Goal: Information Seeking & Learning: Learn about a topic

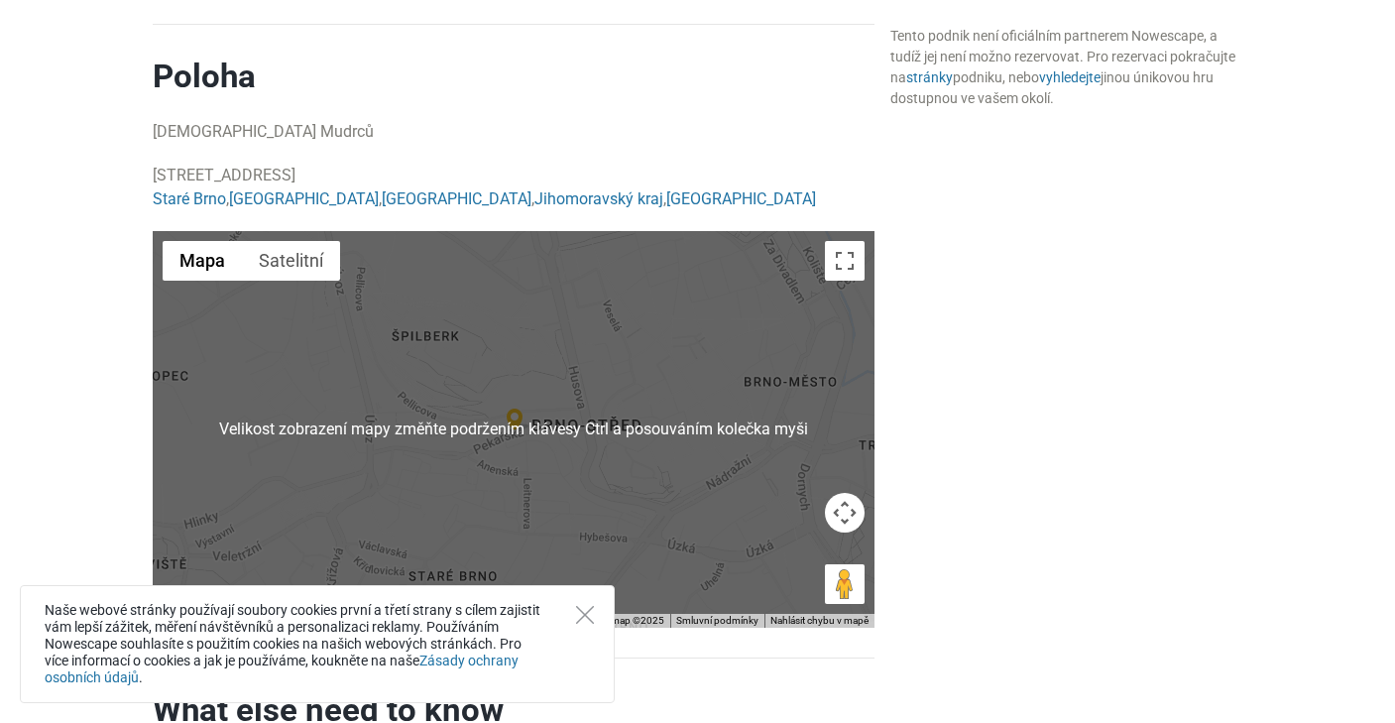
scroll to position [1288, 0]
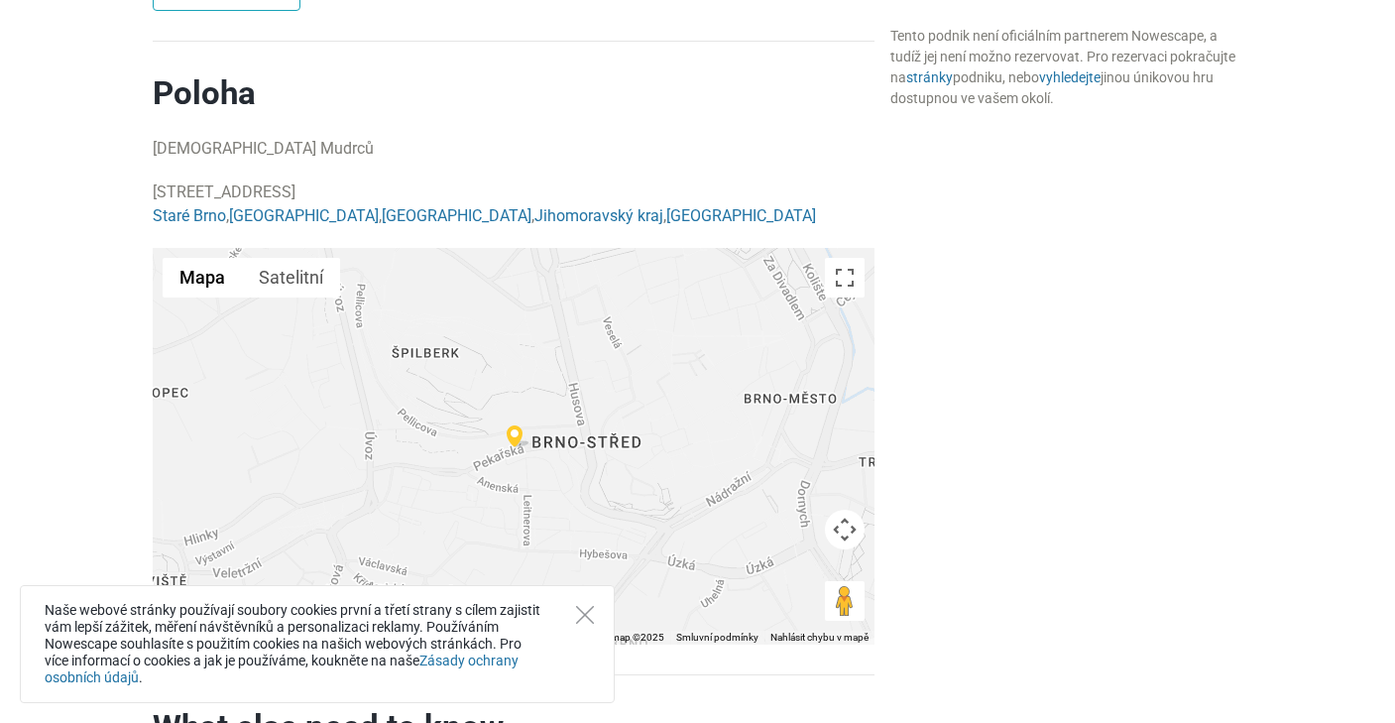
click at [624, 583] on div at bounding box center [514, 446] width 722 height 396
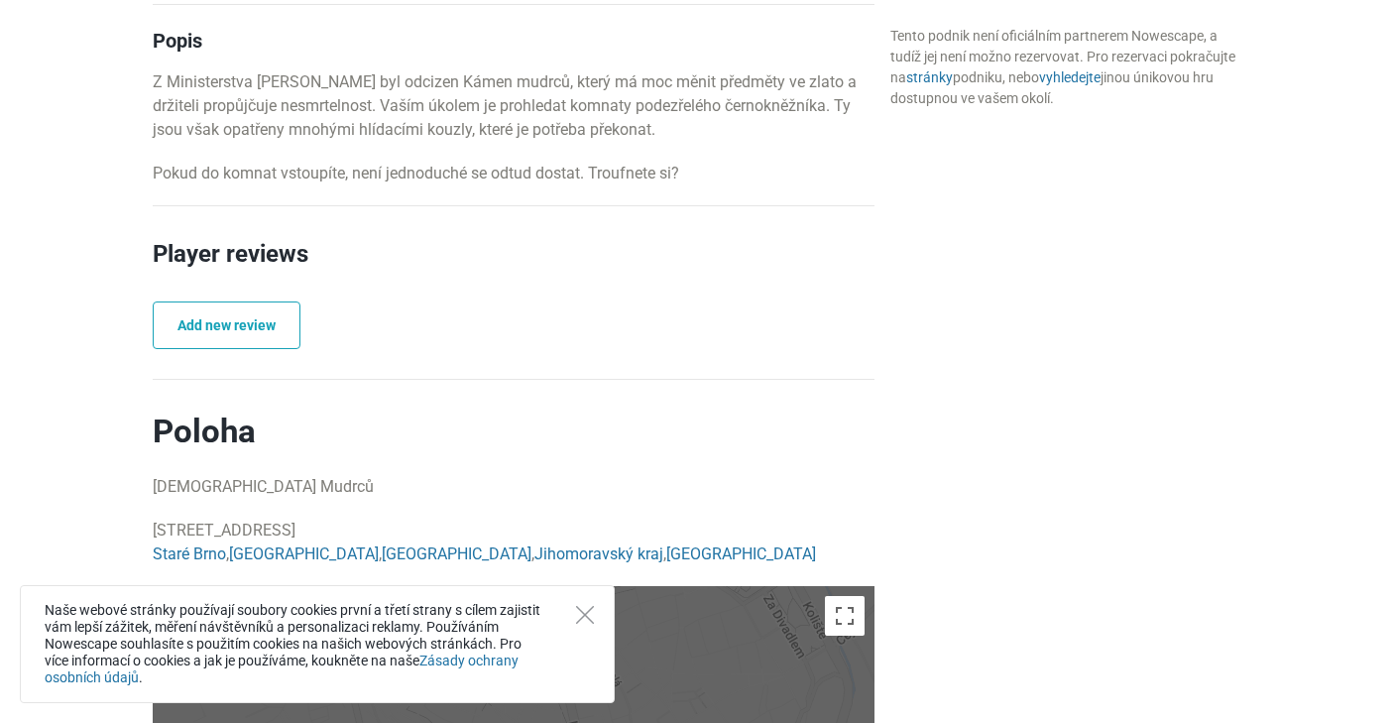
scroll to position [1090, 0]
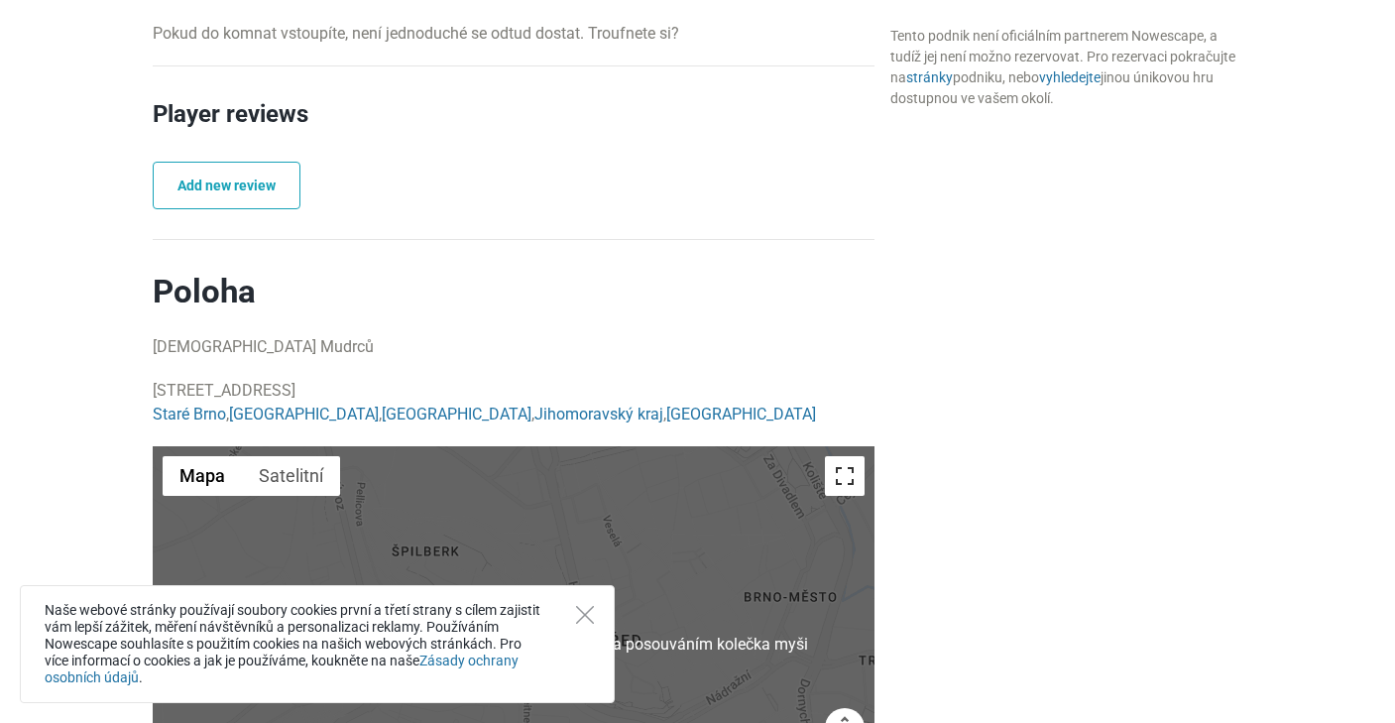
click at [835, 476] on button "Přepnout zobrazení na celou obrazovku" at bounding box center [845, 476] width 40 height 40
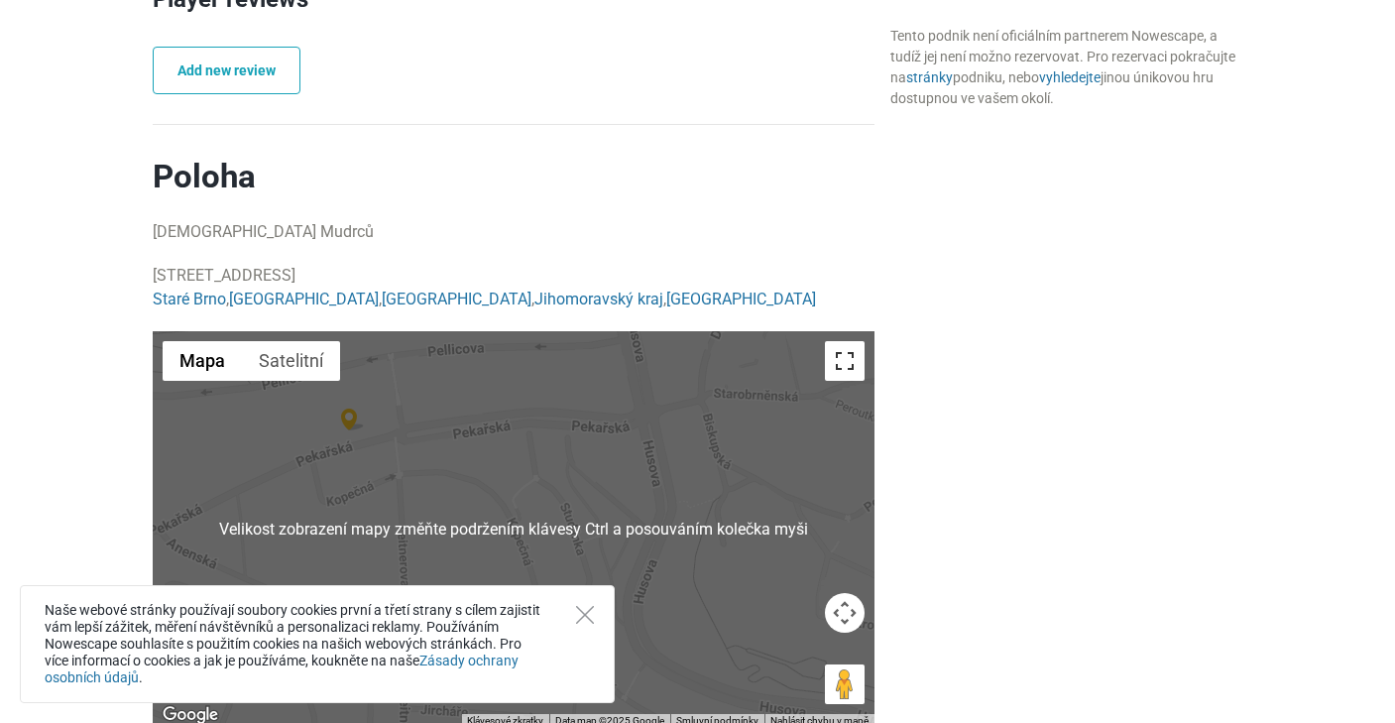
scroll to position [1388, 0]
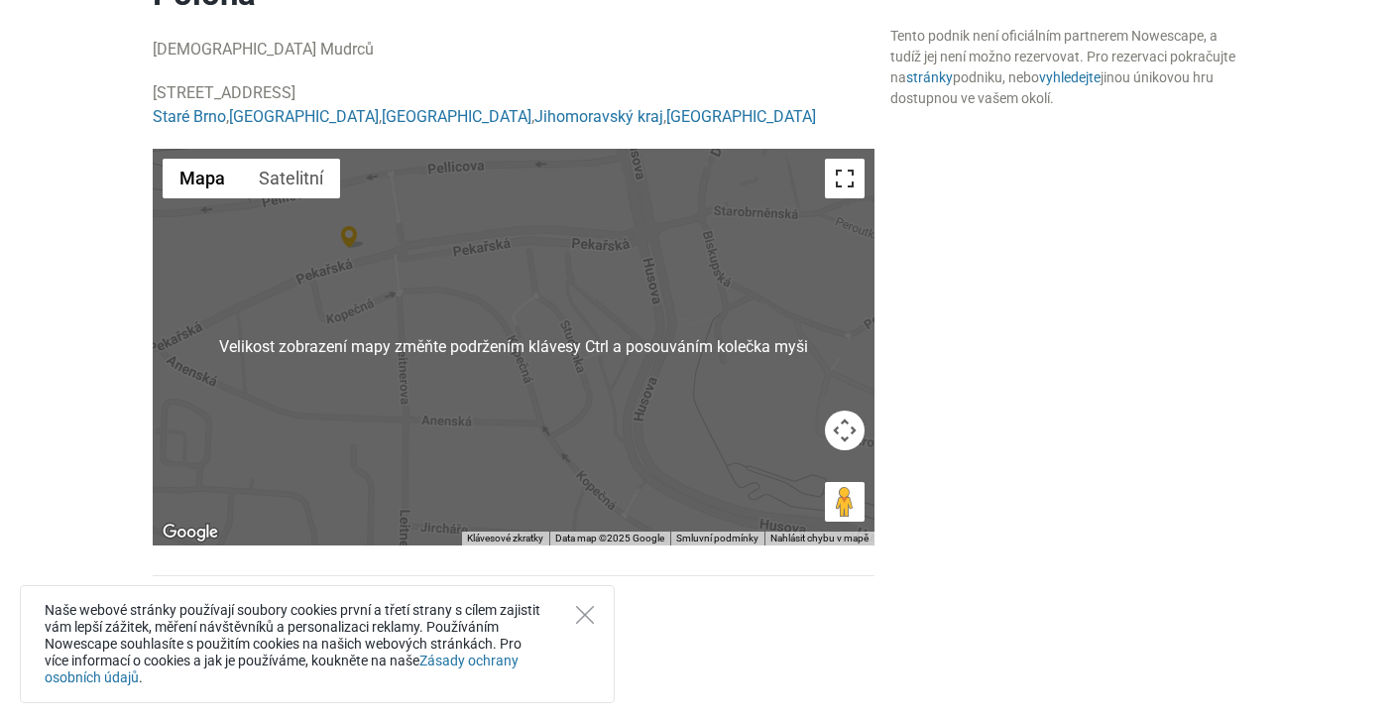
click at [859, 194] on button "Přepnout zobrazení na celou obrazovku" at bounding box center [845, 179] width 40 height 40
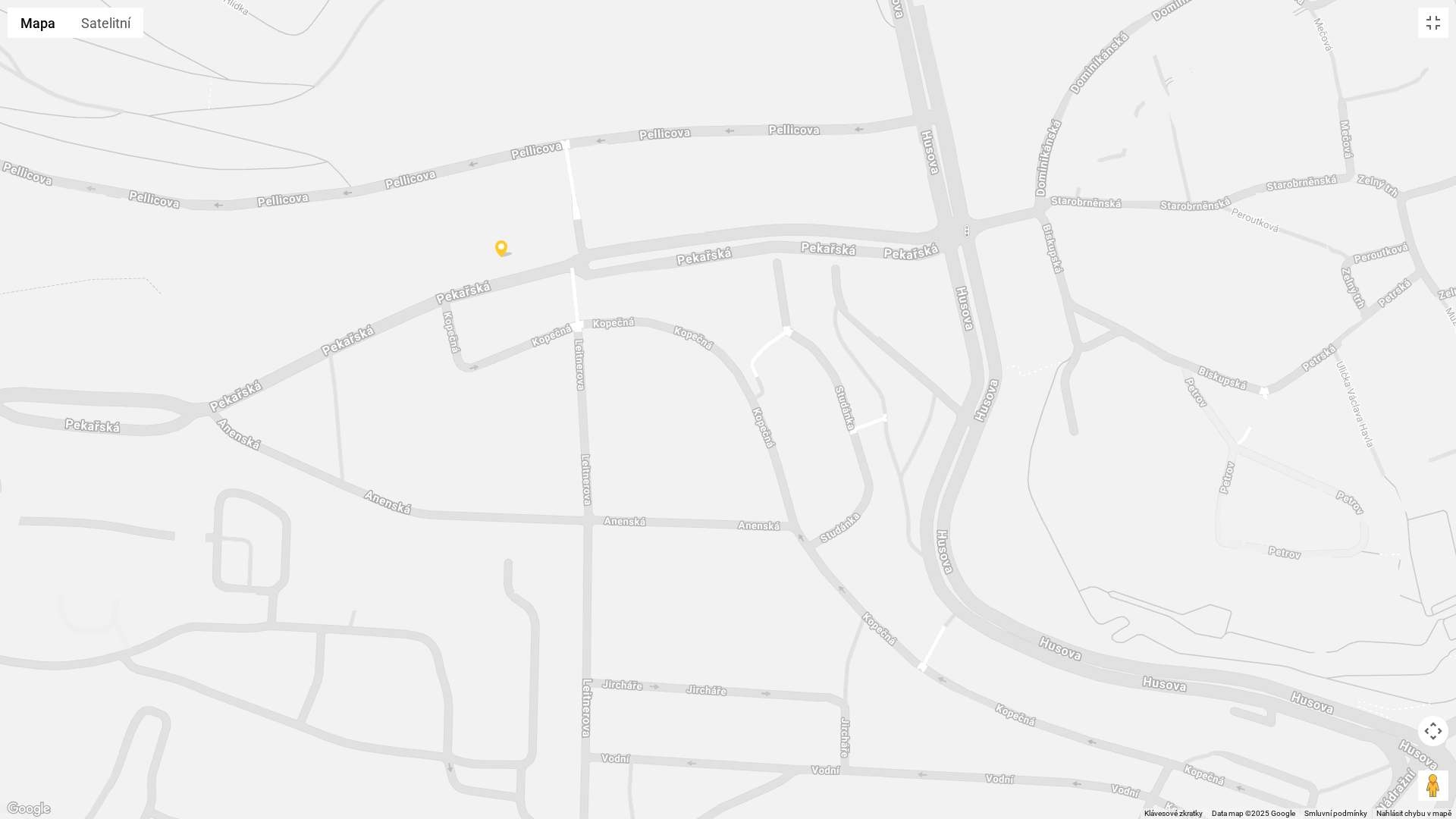
click at [502, 250] on img at bounding box center [504, 249] width 18 height 18
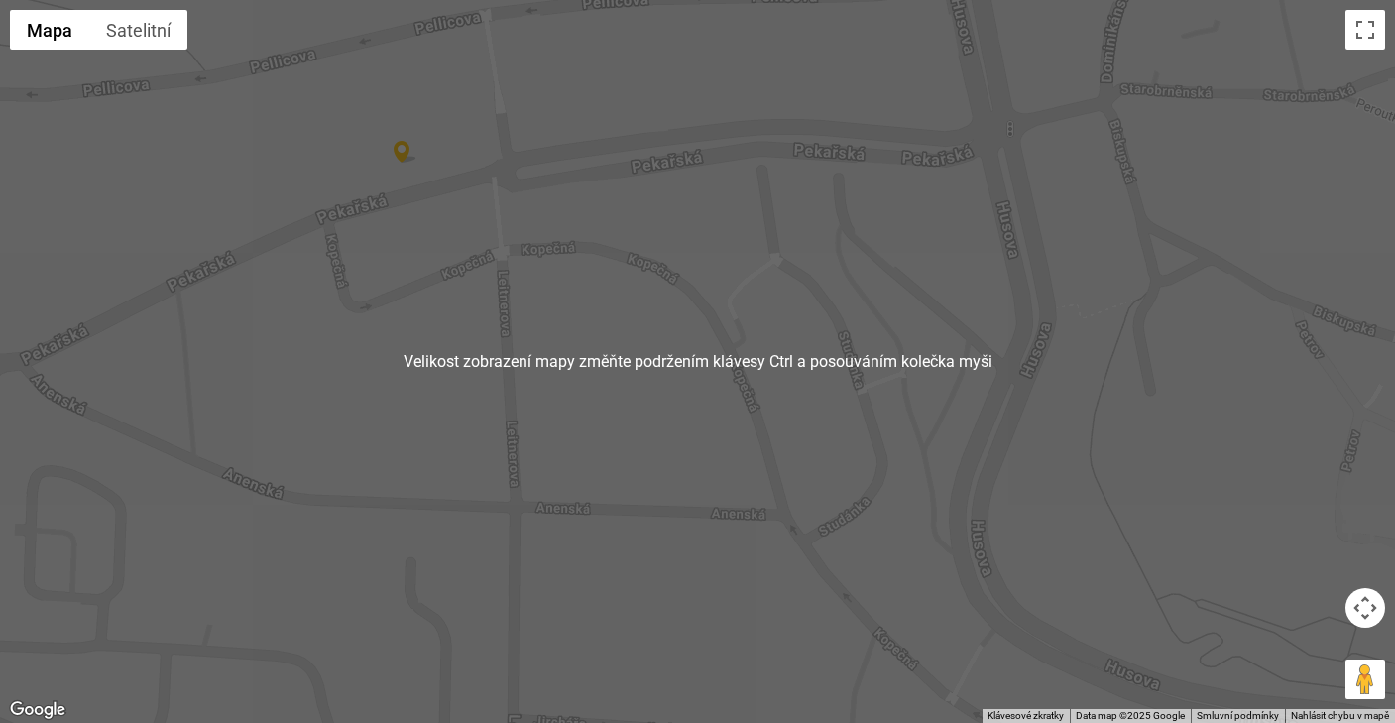
scroll to position [1090, 0]
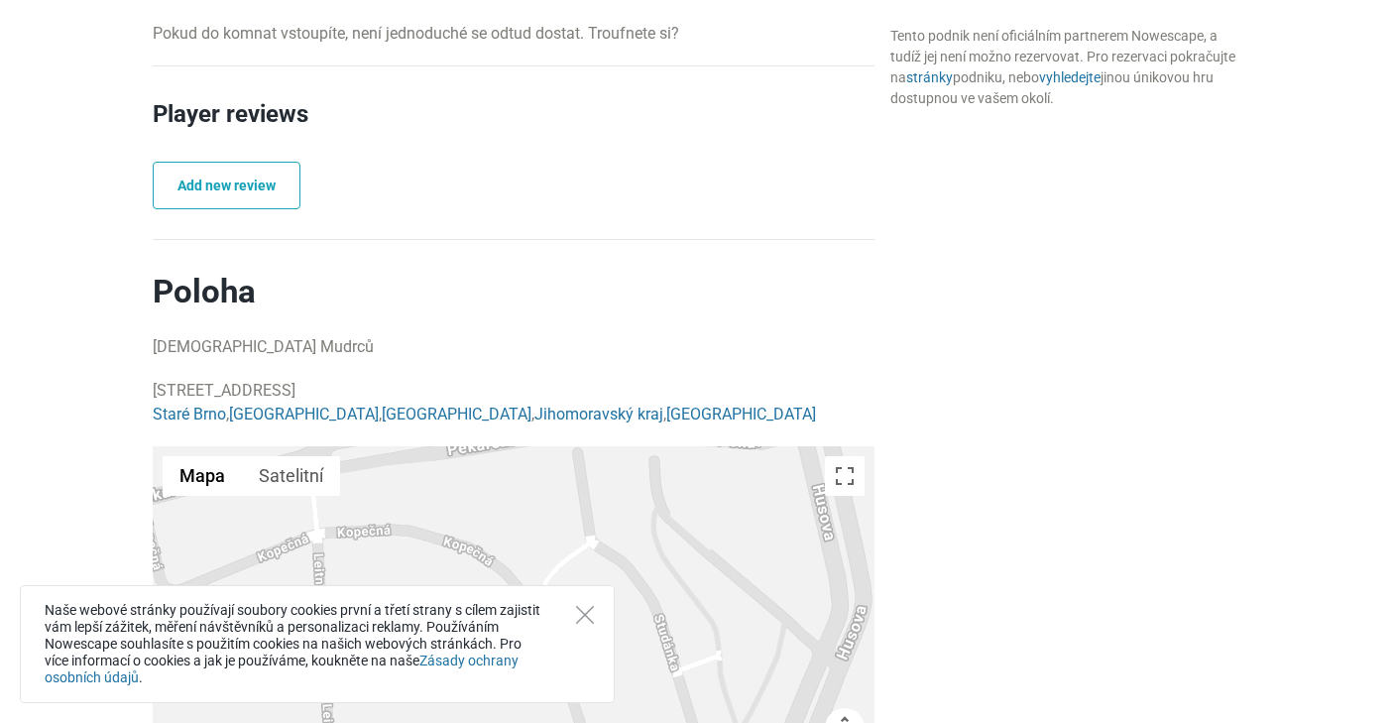
drag, startPoint x: 402, startPoint y: 395, endPoint x: 641, endPoint y: 392, distance: 238.9
click at [641, 392] on p "Pekařská 412/24, 602 00 [GEOGRAPHIC_DATA]-střed-[GEOGRAPHIC_DATA], [GEOGRAPHIC_…" at bounding box center [514, 403] width 722 height 48
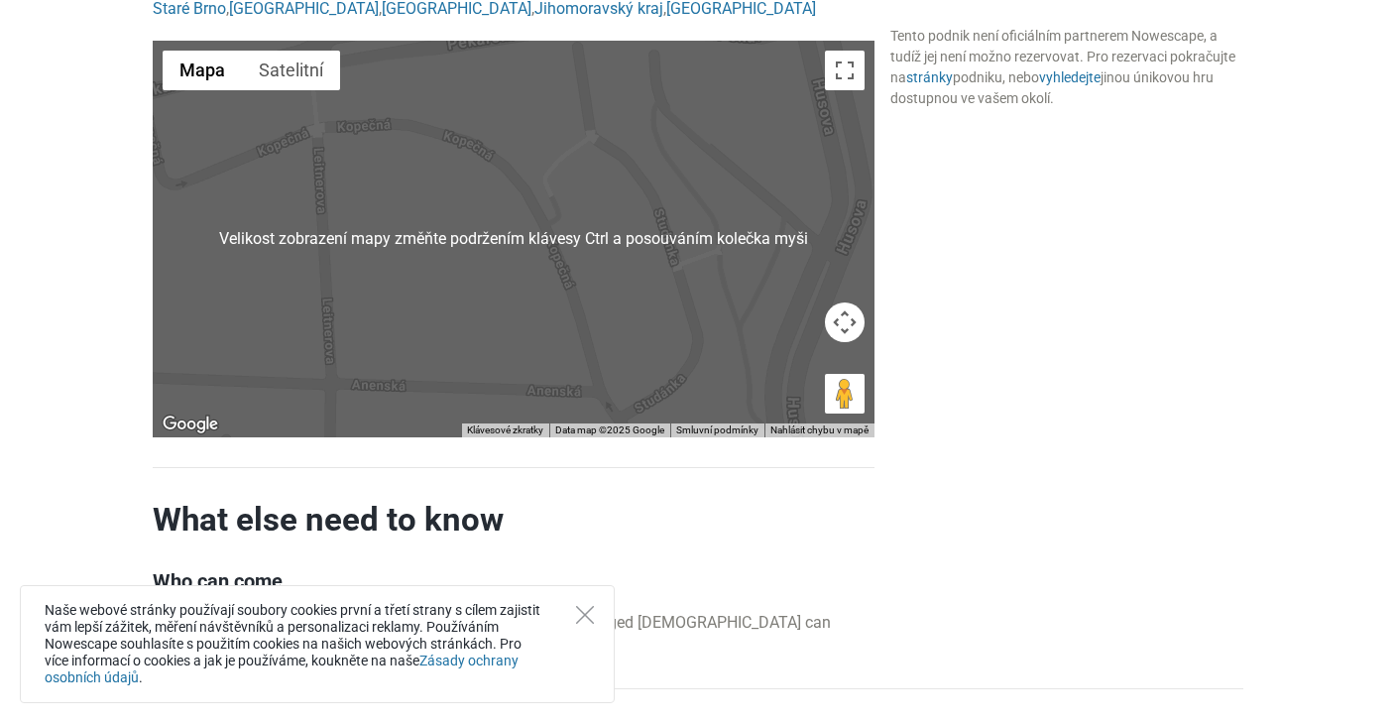
scroll to position [1388, 0]
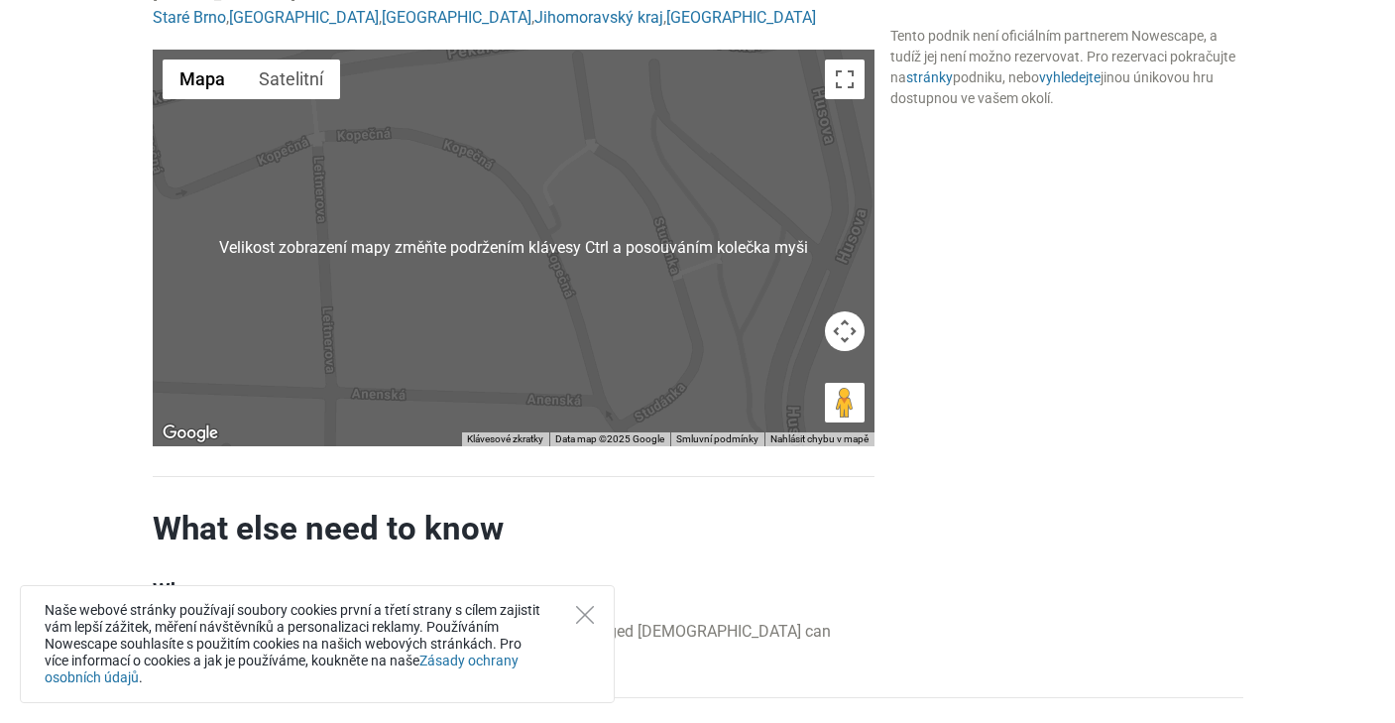
click at [465, 309] on div at bounding box center [514, 248] width 722 height 396
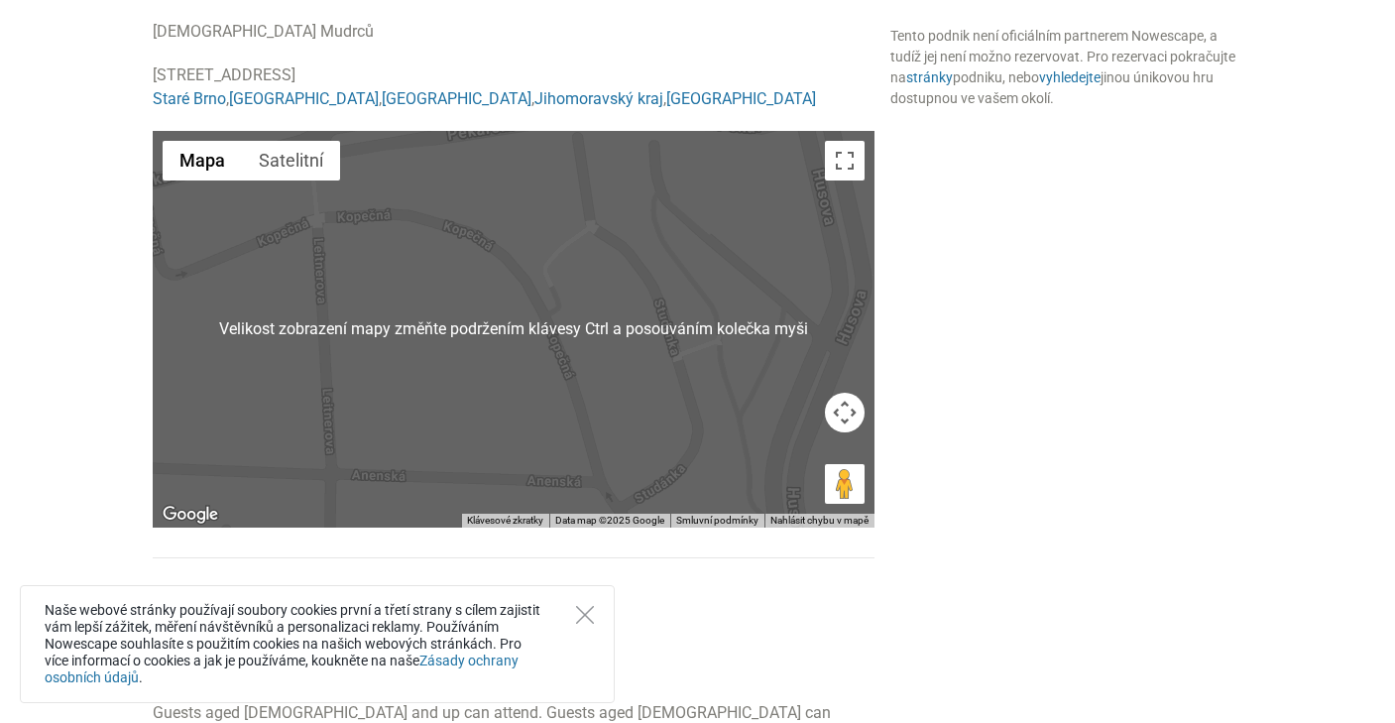
scroll to position [1487, 0]
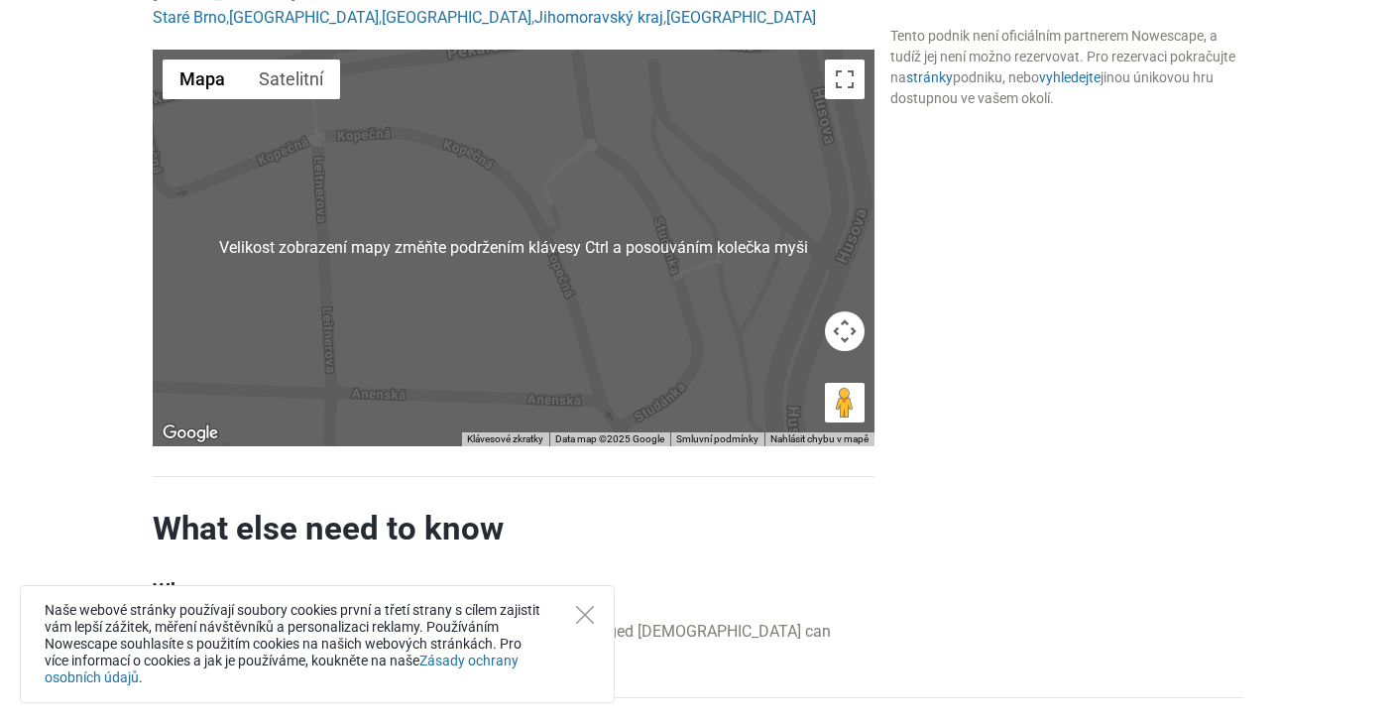
click at [463, 224] on div at bounding box center [514, 248] width 722 height 396
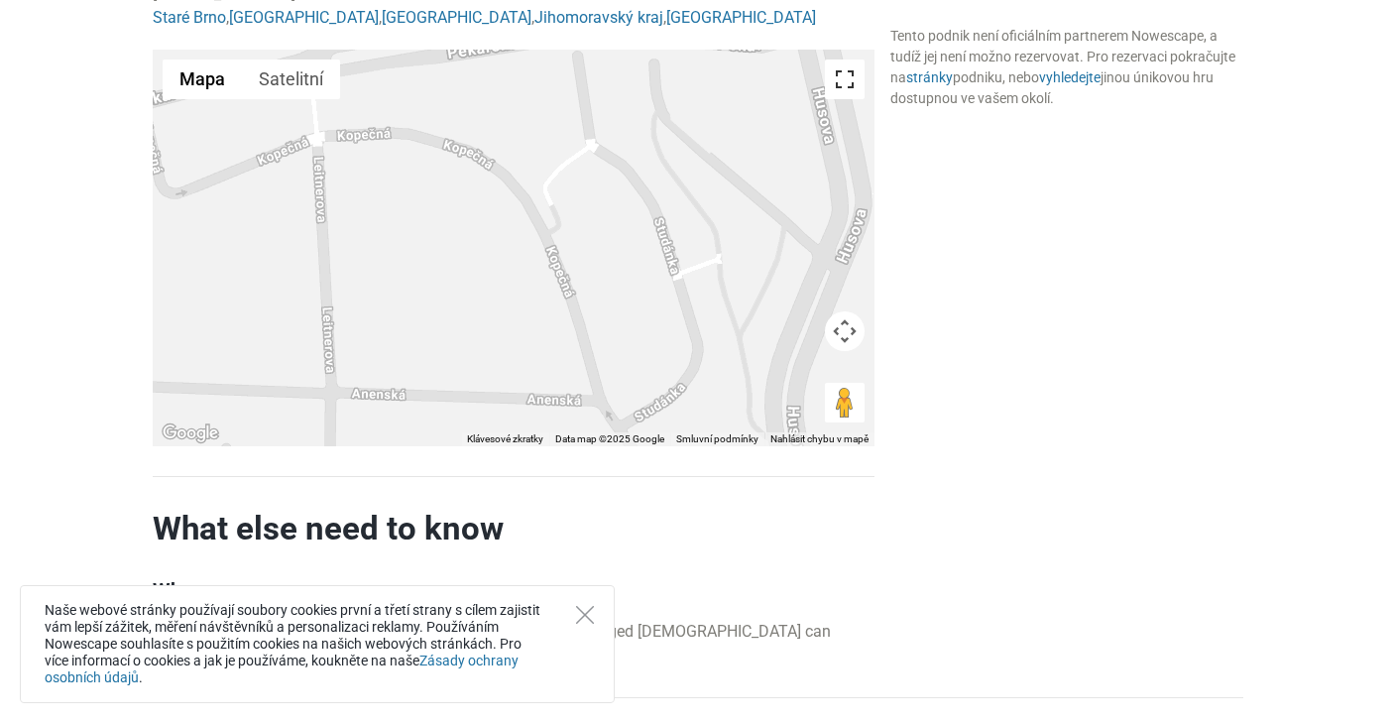
click at [853, 81] on button "Přepnout zobrazení na celou obrazovku" at bounding box center [845, 79] width 40 height 40
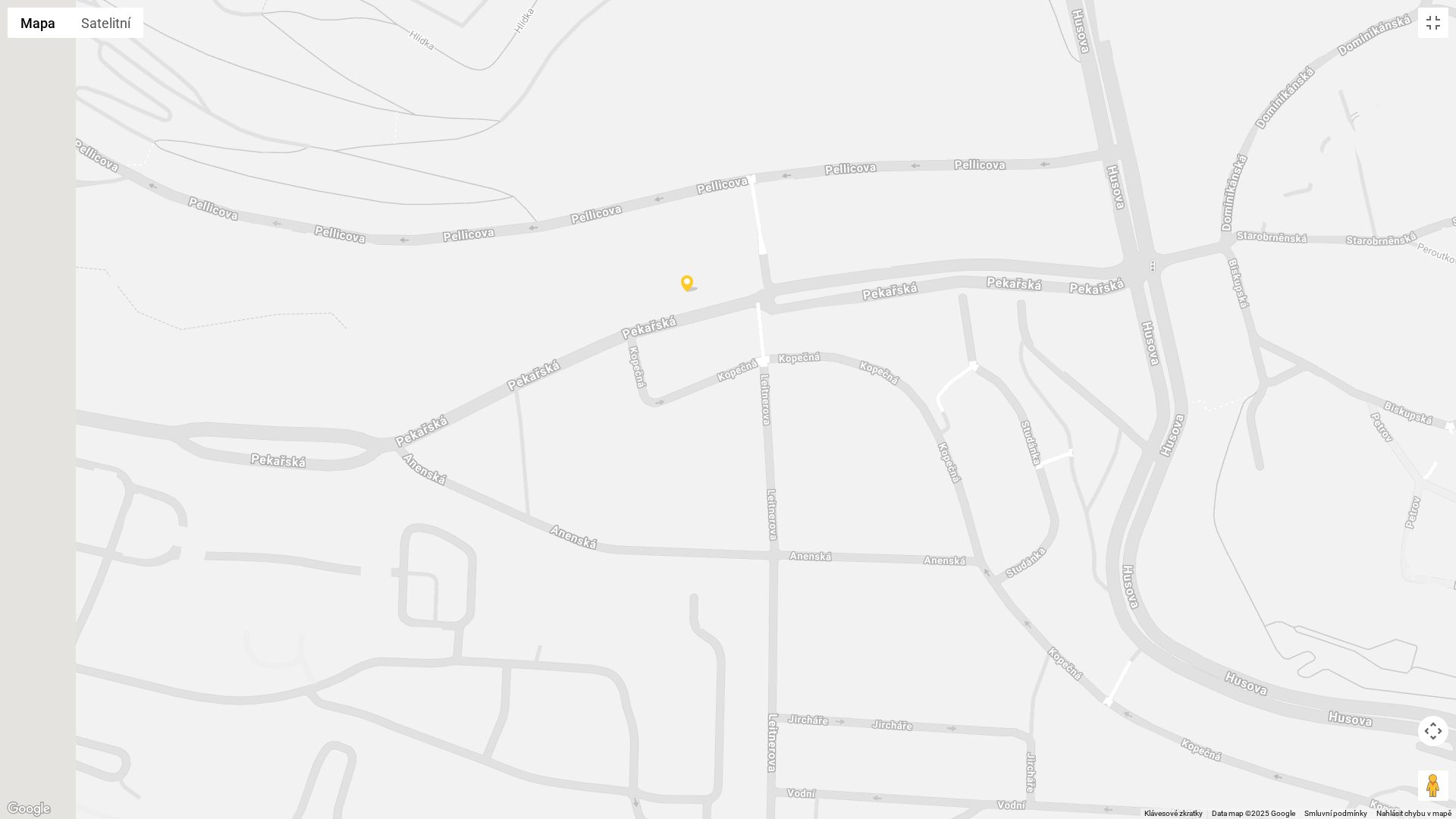
drag, startPoint x: 656, startPoint y: 216, endPoint x: 924, endPoint y: 266, distance: 272.6
click at [924, 266] on div at bounding box center [728, 410] width 1456 height 819
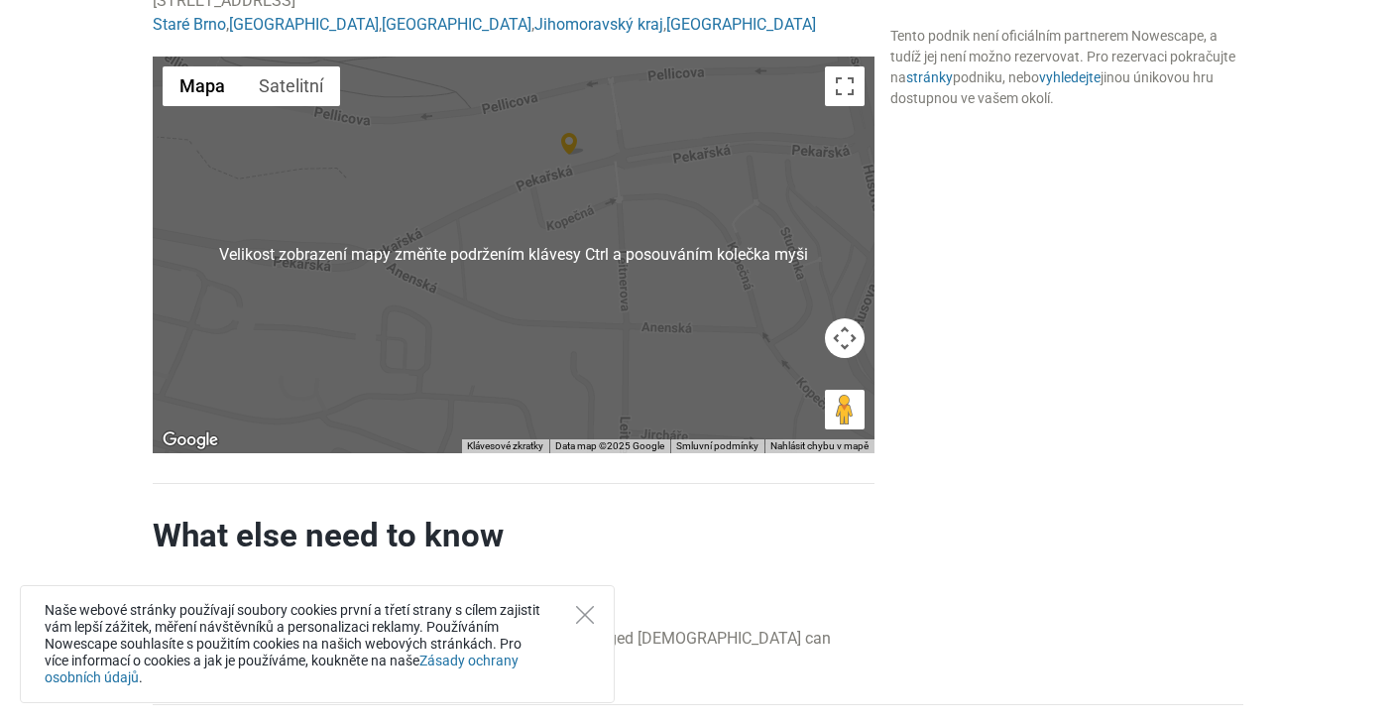
scroll to position [1282, 0]
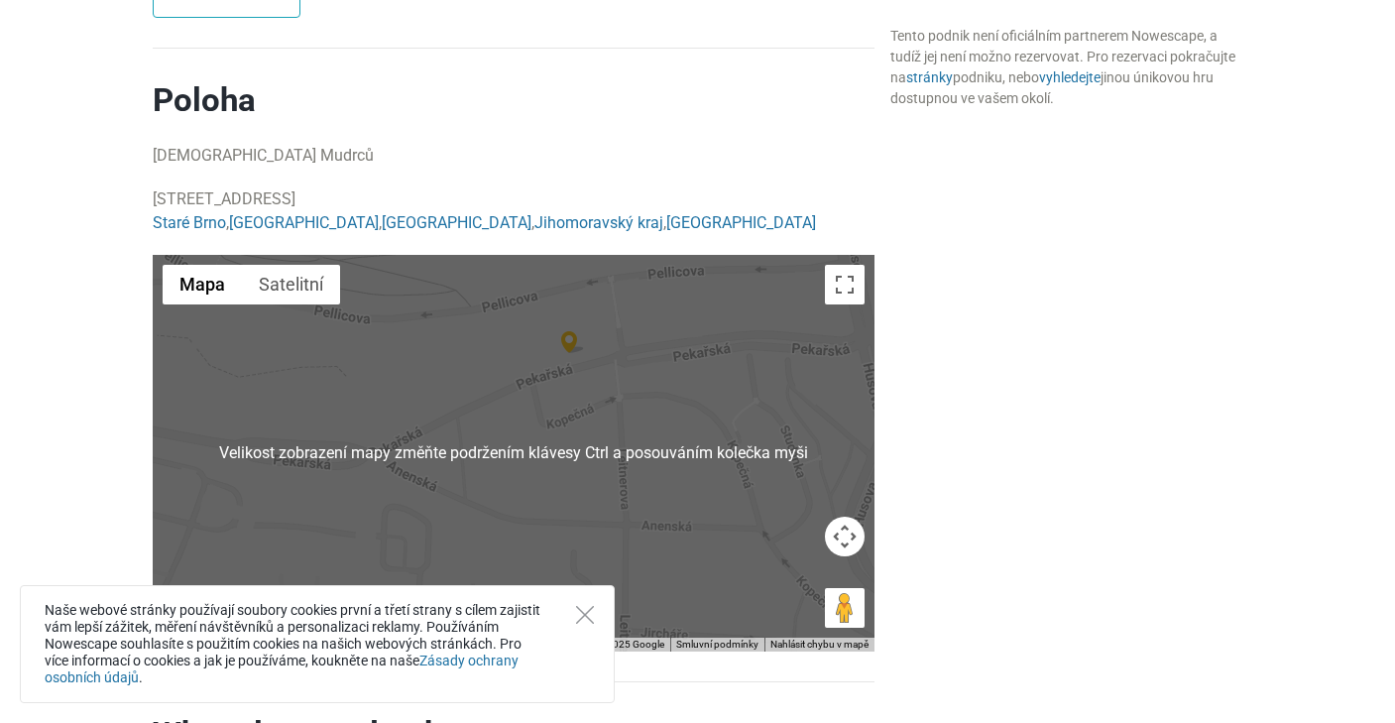
click at [601, 347] on div at bounding box center [514, 453] width 722 height 396
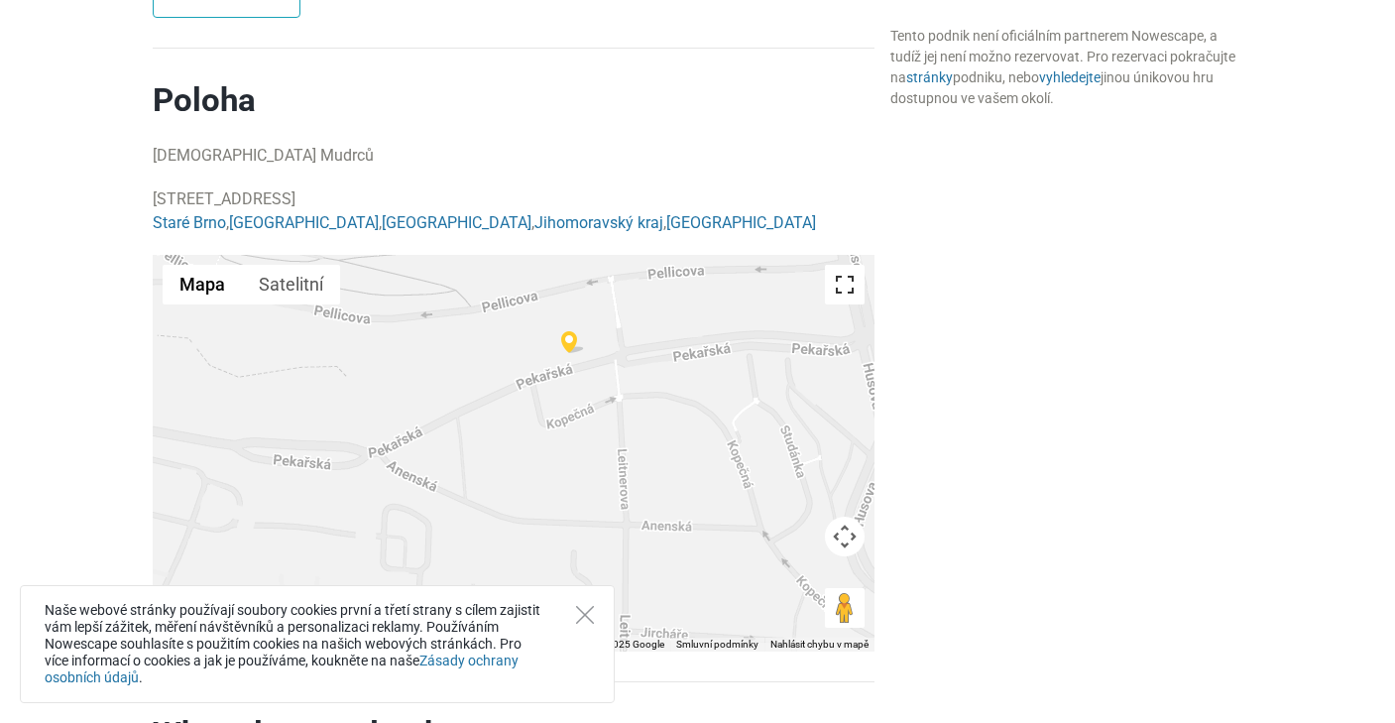
click at [848, 285] on button "Přepnout zobrazení na celou obrazovku" at bounding box center [845, 285] width 40 height 40
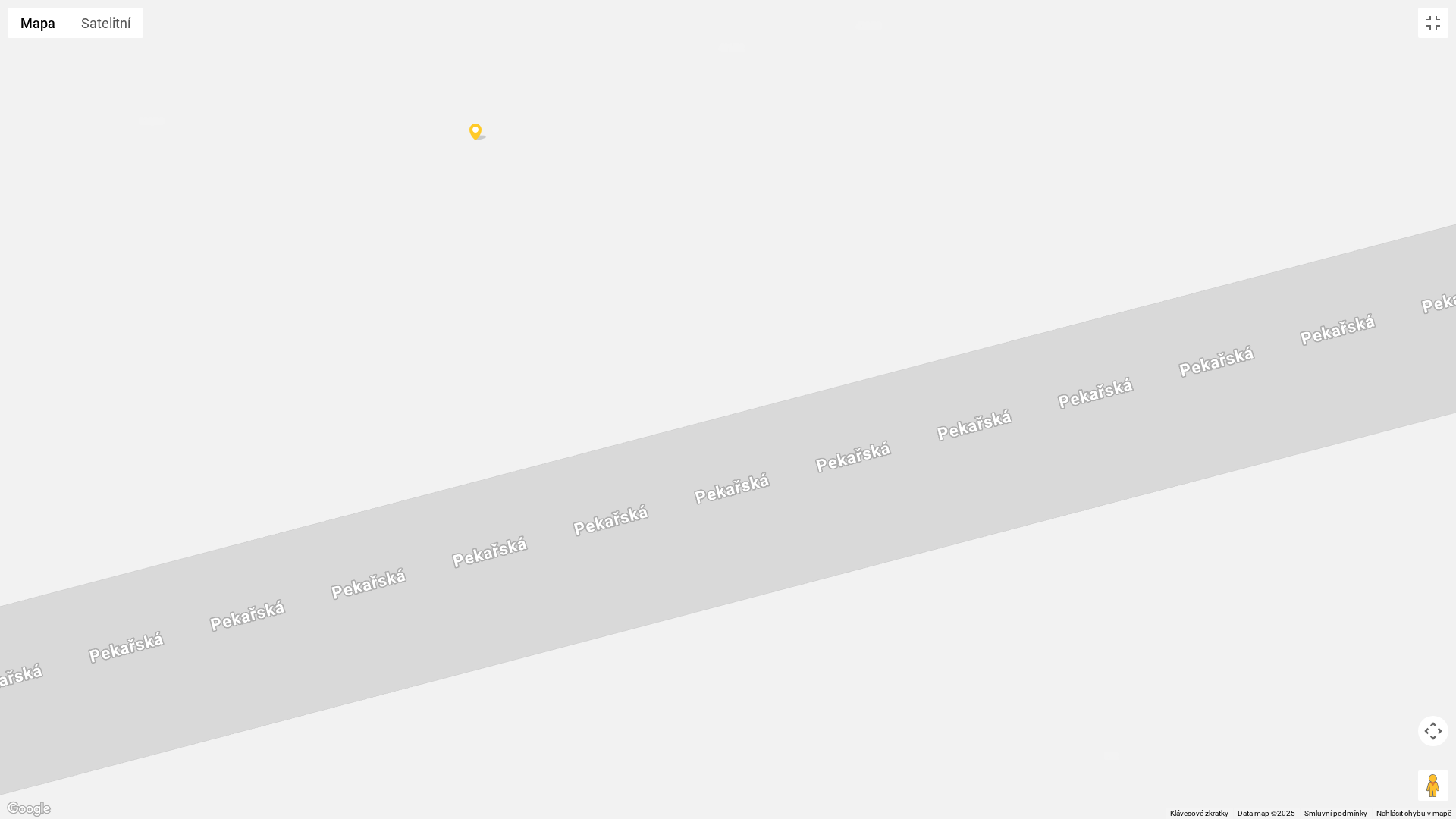
click at [477, 134] on img at bounding box center [479, 132] width 18 height 18
click at [1067, 12] on button "Přepnout zobrazení na celou obrazovku" at bounding box center [1433, 23] width 31 height 31
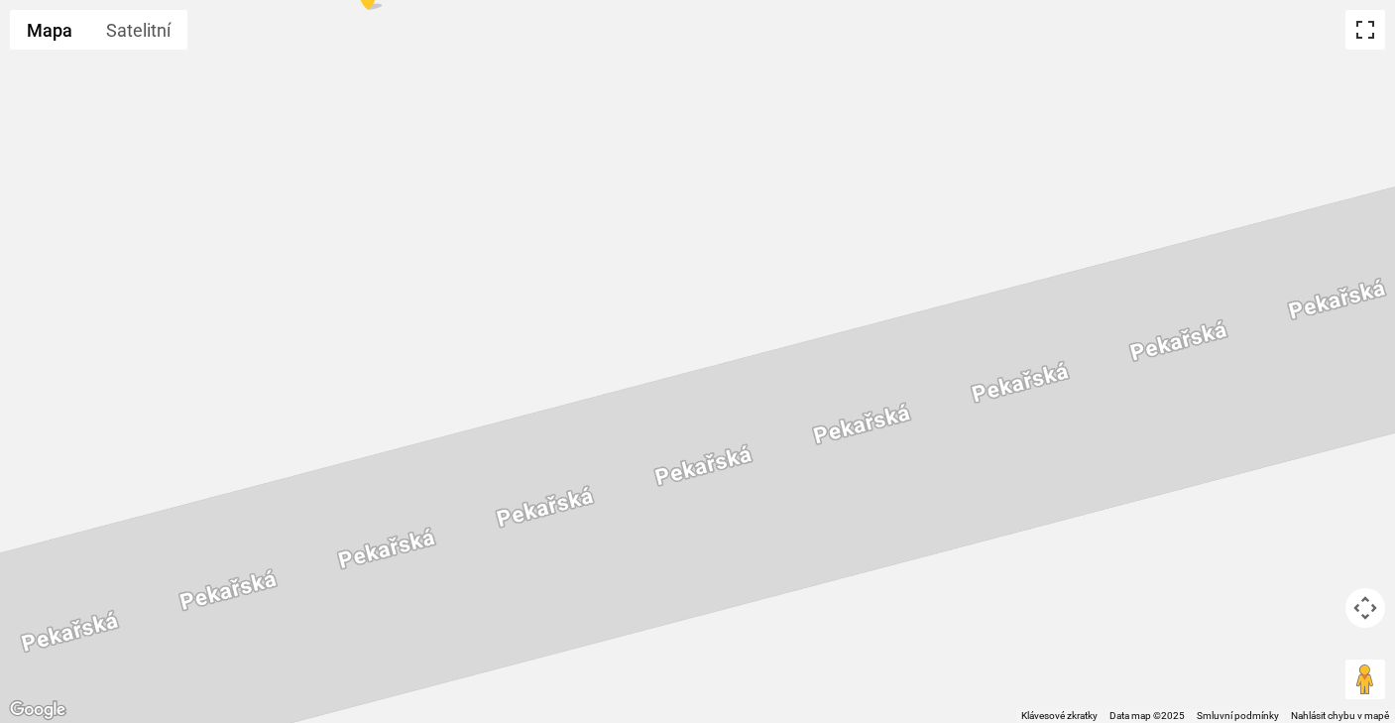
scroll to position [191, 0]
